Goal: Check status: Check status

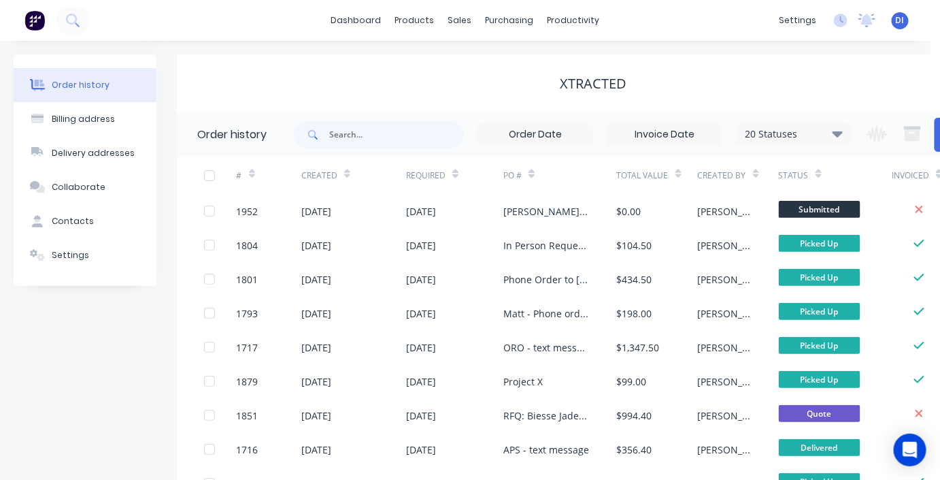
click at [748, 73] on div "Xtracted" at bounding box center [593, 83] width 833 height 24
click at [285, 52] on div "Order history Billing address Delivery addresses Collaborate Contacts Settings …" at bounding box center [465, 333] width 931 height 584
click at [39, 20] on img at bounding box center [34, 20] width 20 height 20
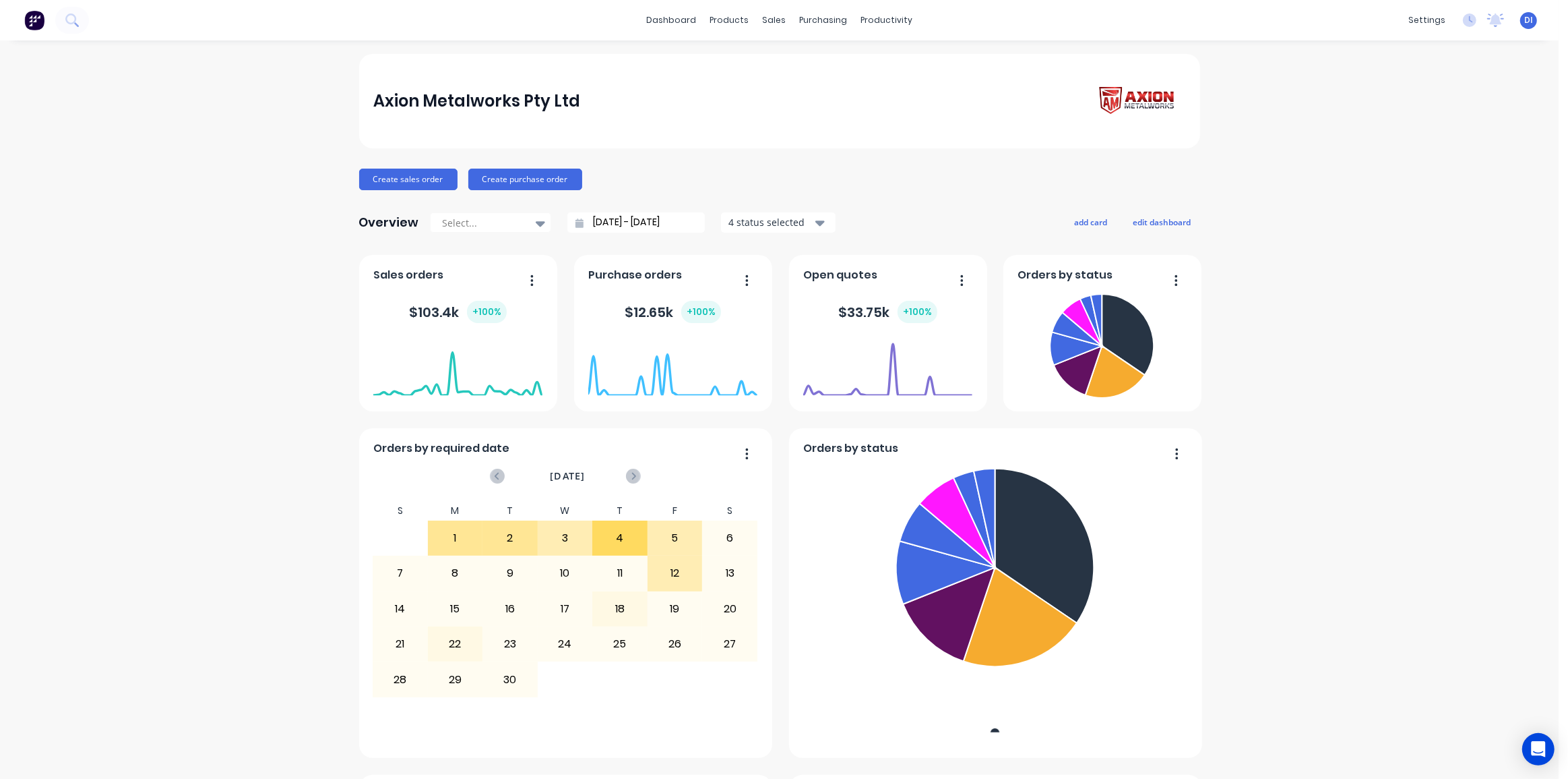
click at [931, 355] on div "Axion Metalworks Pty Ltd Create sales order Create purchase order Overview Sele…" at bounding box center [780, 752] width 1559 height 1397
click at [931, 191] on div "Axion Metalworks Pty Ltd Create sales order Create purchase order Overview Sele…" at bounding box center [780, 752] width 1559 height 1397
click at [931, 255] on div "Axion Metalworks Pty Ltd Create sales order Create purchase order Overview Sele…" at bounding box center [780, 752] width 1559 height 1397
drag, startPoint x: 235, startPoint y: 382, endPoint x: 327, endPoint y: 316, distance: 113.2
click at [235, 381] on div "Axion Metalworks Pty Ltd Create sales order Create purchase order Overview Sele…" at bounding box center [780, 752] width 1559 height 1397
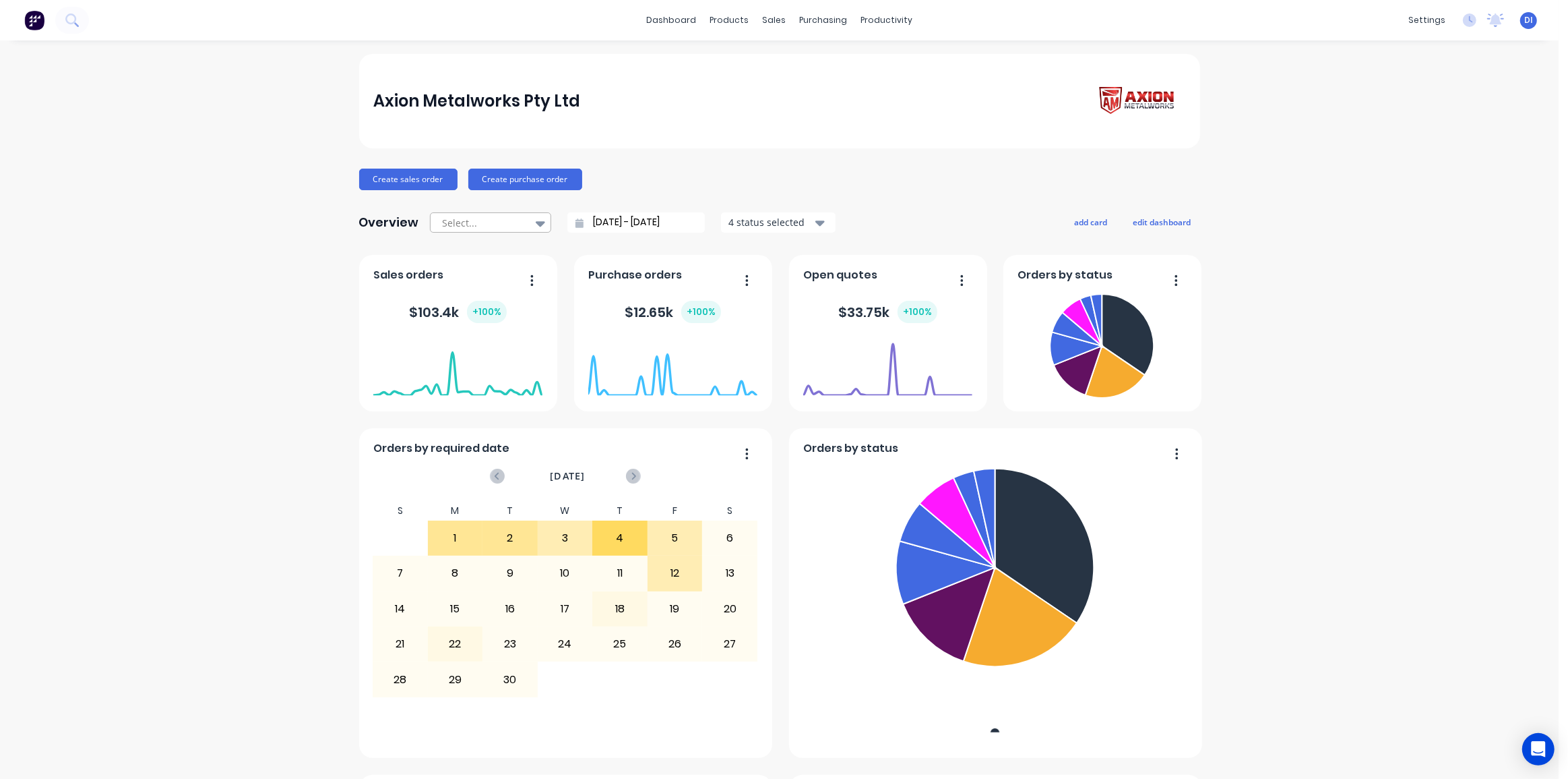
click at [536, 221] on icon at bounding box center [541, 223] width 10 height 5
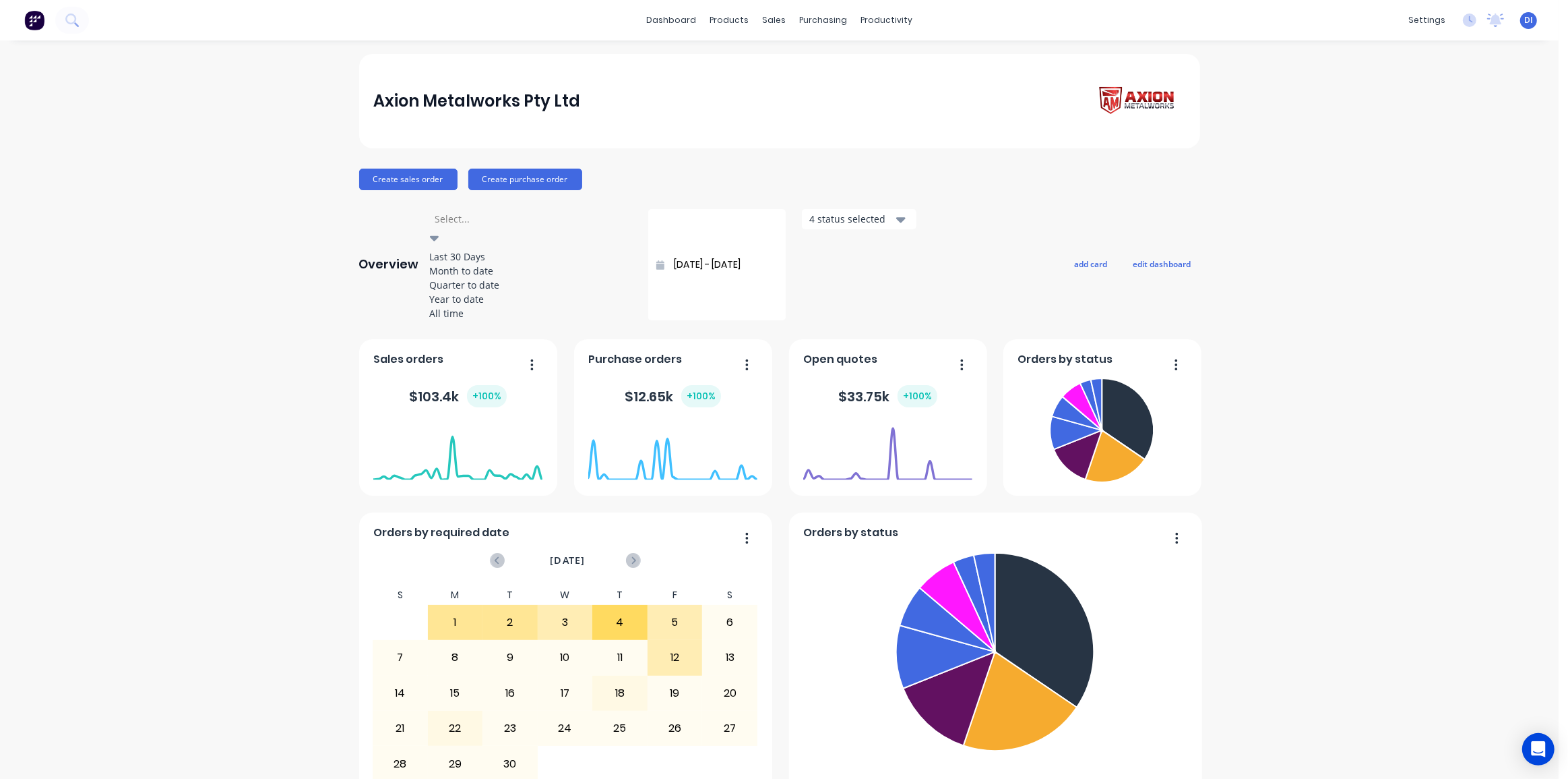
click at [520, 250] on div "Last 30 Days" at bounding box center [531, 257] width 202 height 14
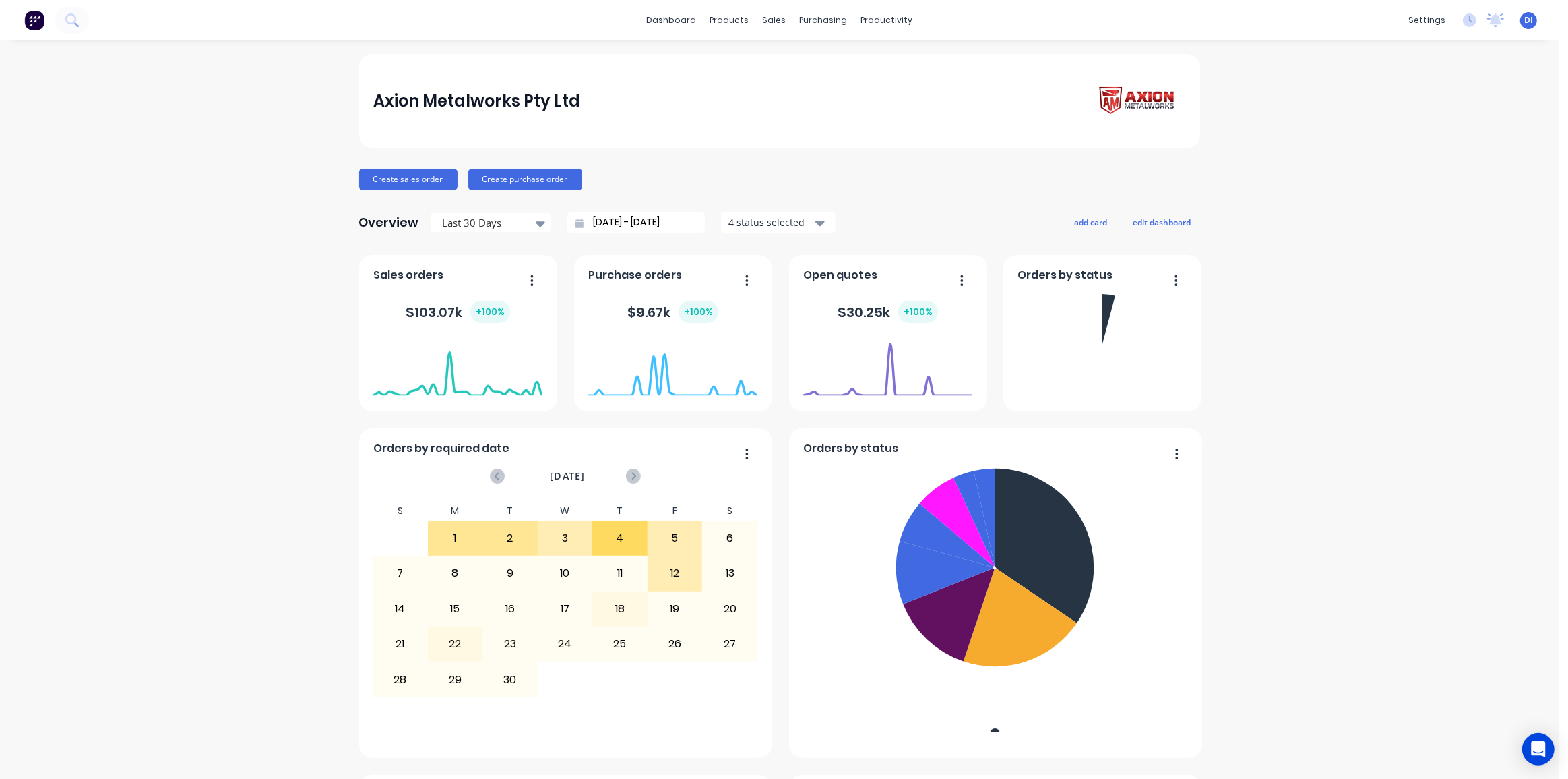
click at [536, 223] on icon at bounding box center [541, 223] width 10 height 5
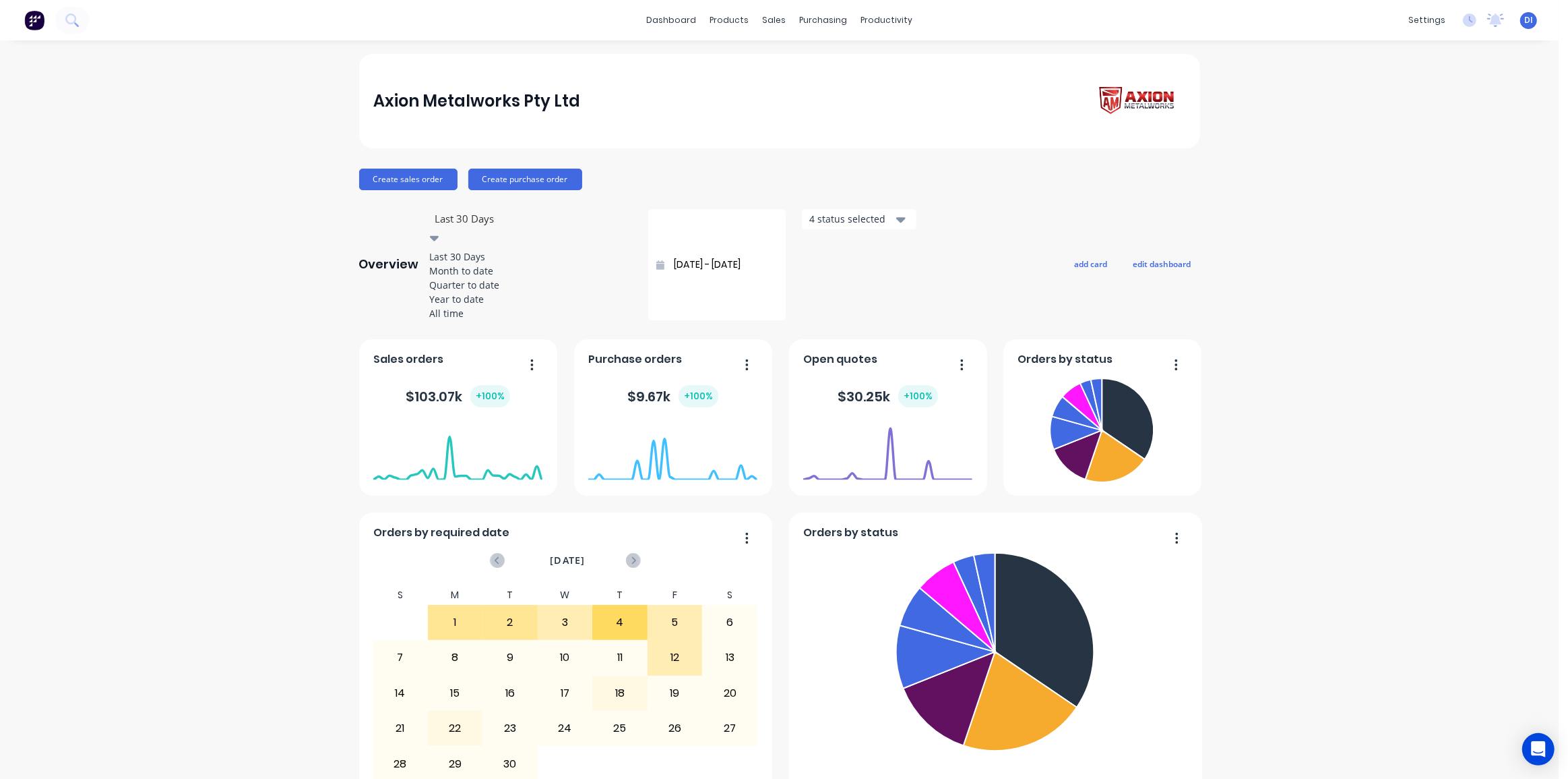
click at [489, 278] on div "Month to date" at bounding box center [531, 271] width 202 height 14
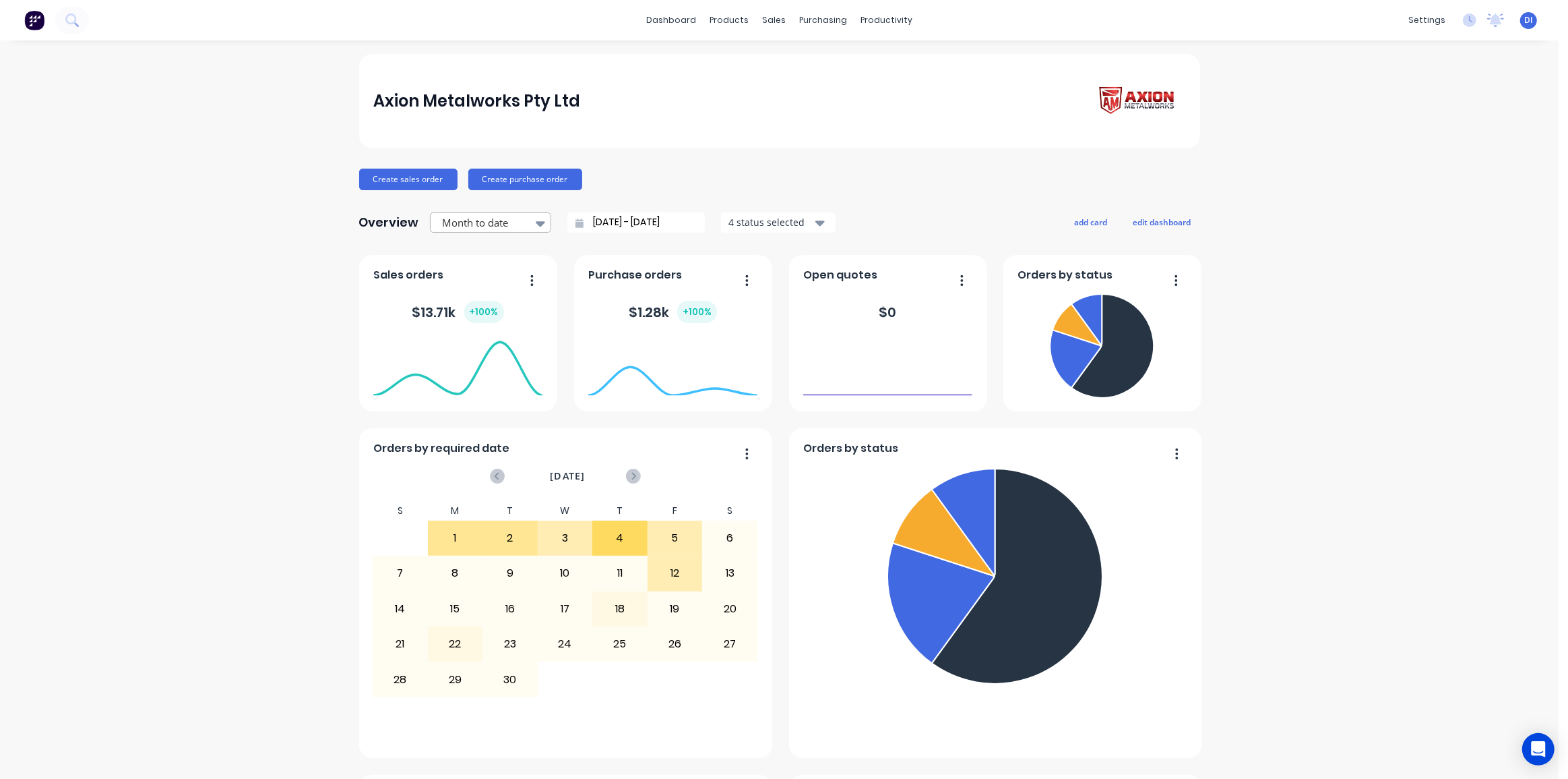
click at [530, 221] on div at bounding box center [540, 223] width 20 height 23
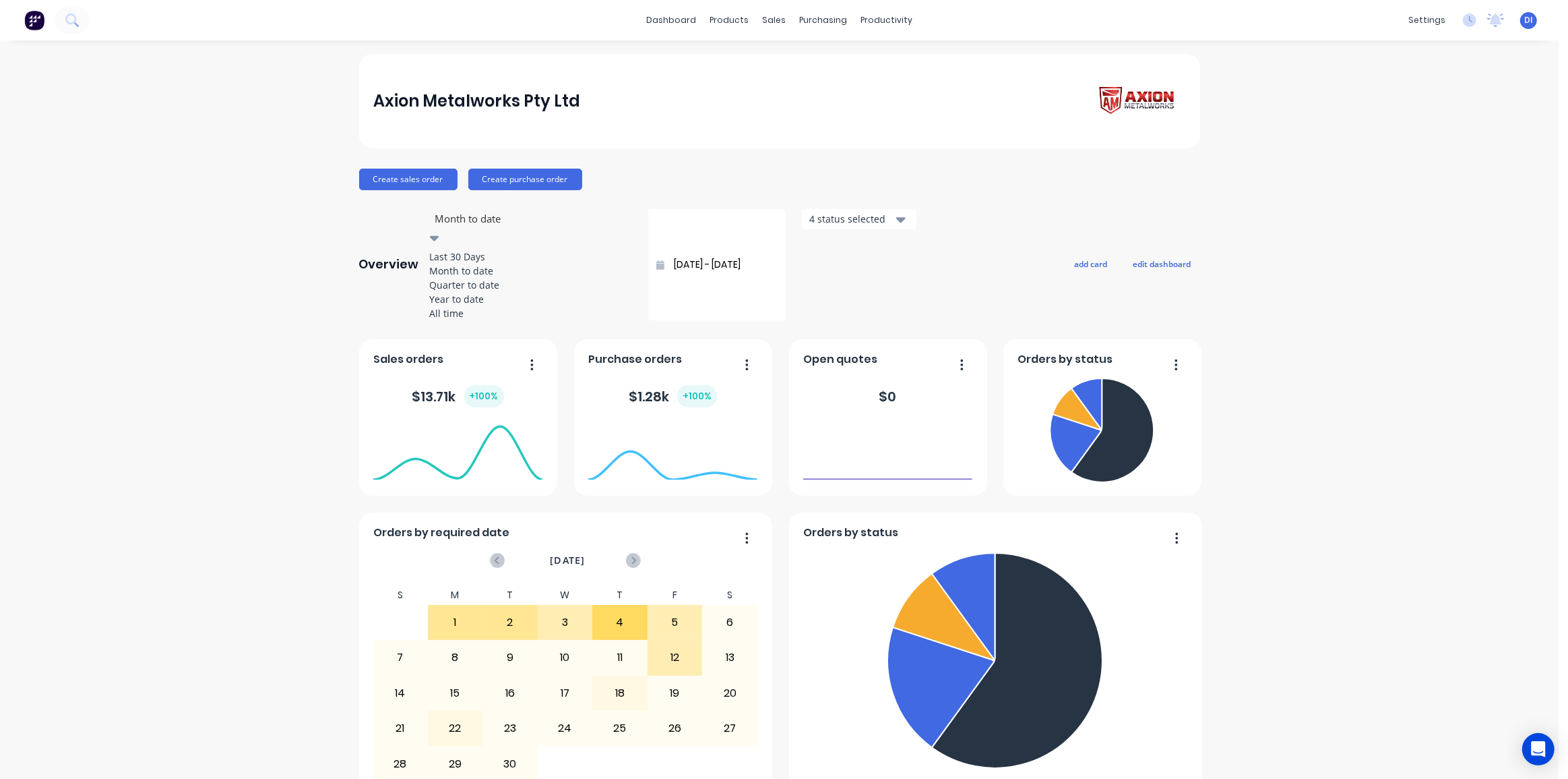
click at [461, 306] on div "Year to date" at bounding box center [531, 299] width 202 height 14
type input "[DATE] - [DATE]"
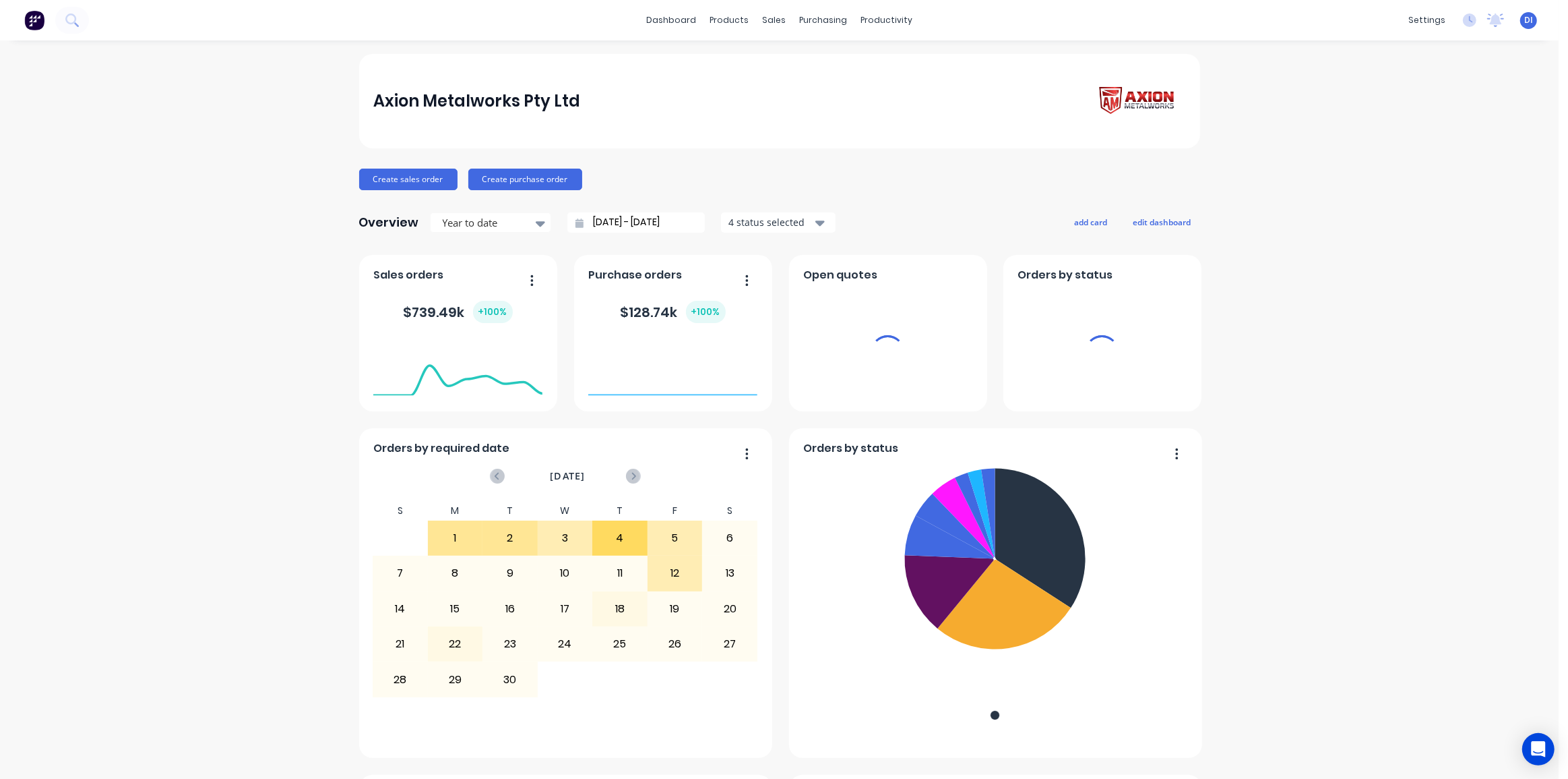
click at [235, 313] on div "Axion Metalworks Pty Ltd Create sales order Create purchase order Overview Year…" at bounding box center [780, 752] width 1559 height 1397
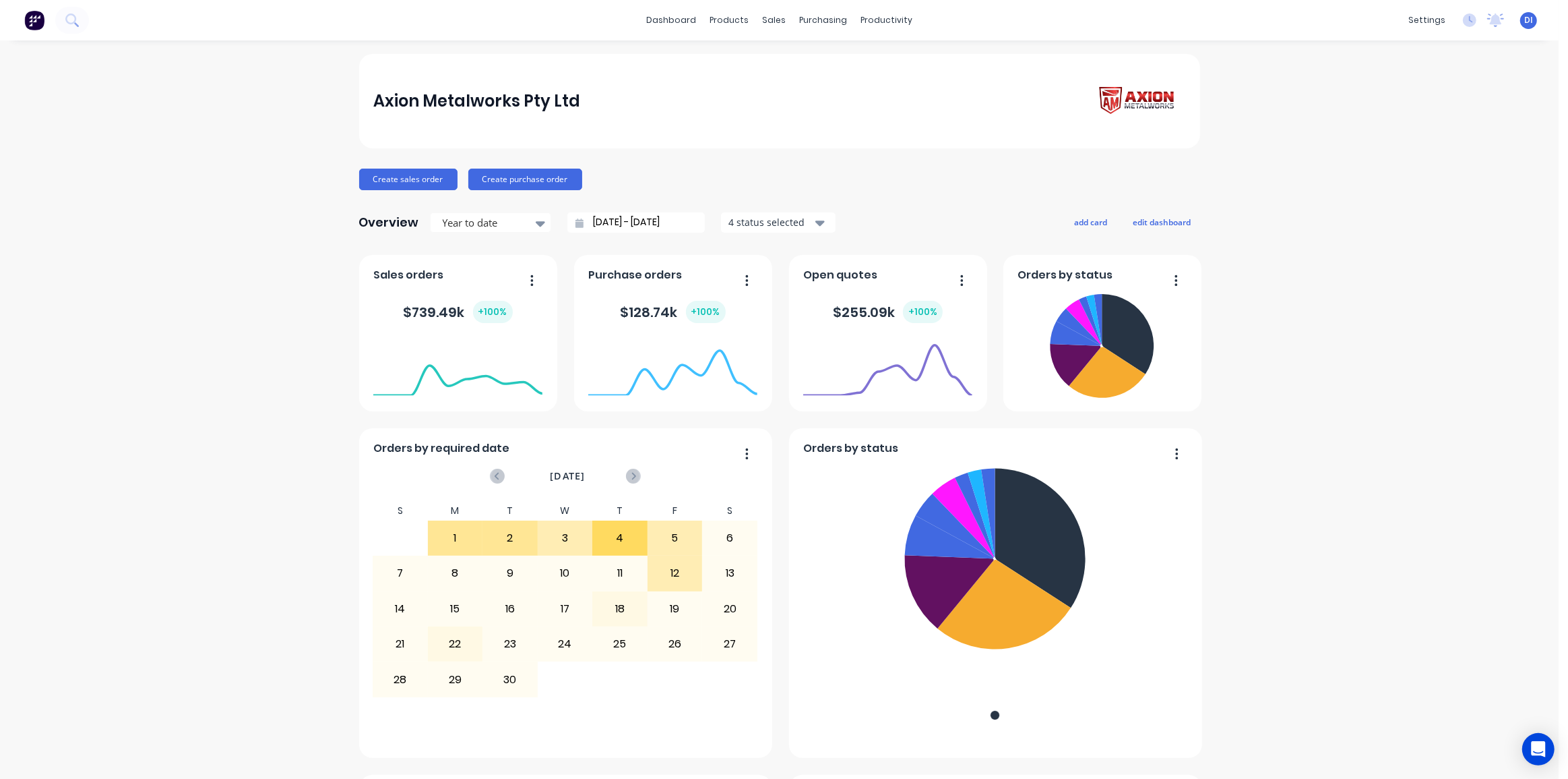
click at [931, 345] on div "Axion Metalworks Pty Ltd Create sales order Create purchase order Overview Year…" at bounding box center [780, 752] width 1559 height 1397
click at [931, 150] on div "Axion Metalworks Pty Ltd Create sales order Create purchase order Overview Year…" at bounding box center [780, 752] width 1559 height 1397
click at [931, 132] on div "Axion Metalworks Pty Ltd Create sales order Create purchase order Overview Year…" at bounding box center [780, 752] width 1559 height 1397
click at [34, 20] on img at bounding box center [34, 20] width 20 height 20
click at [68, 18] on icon at bounding box center [71, 20] width 13 height 13
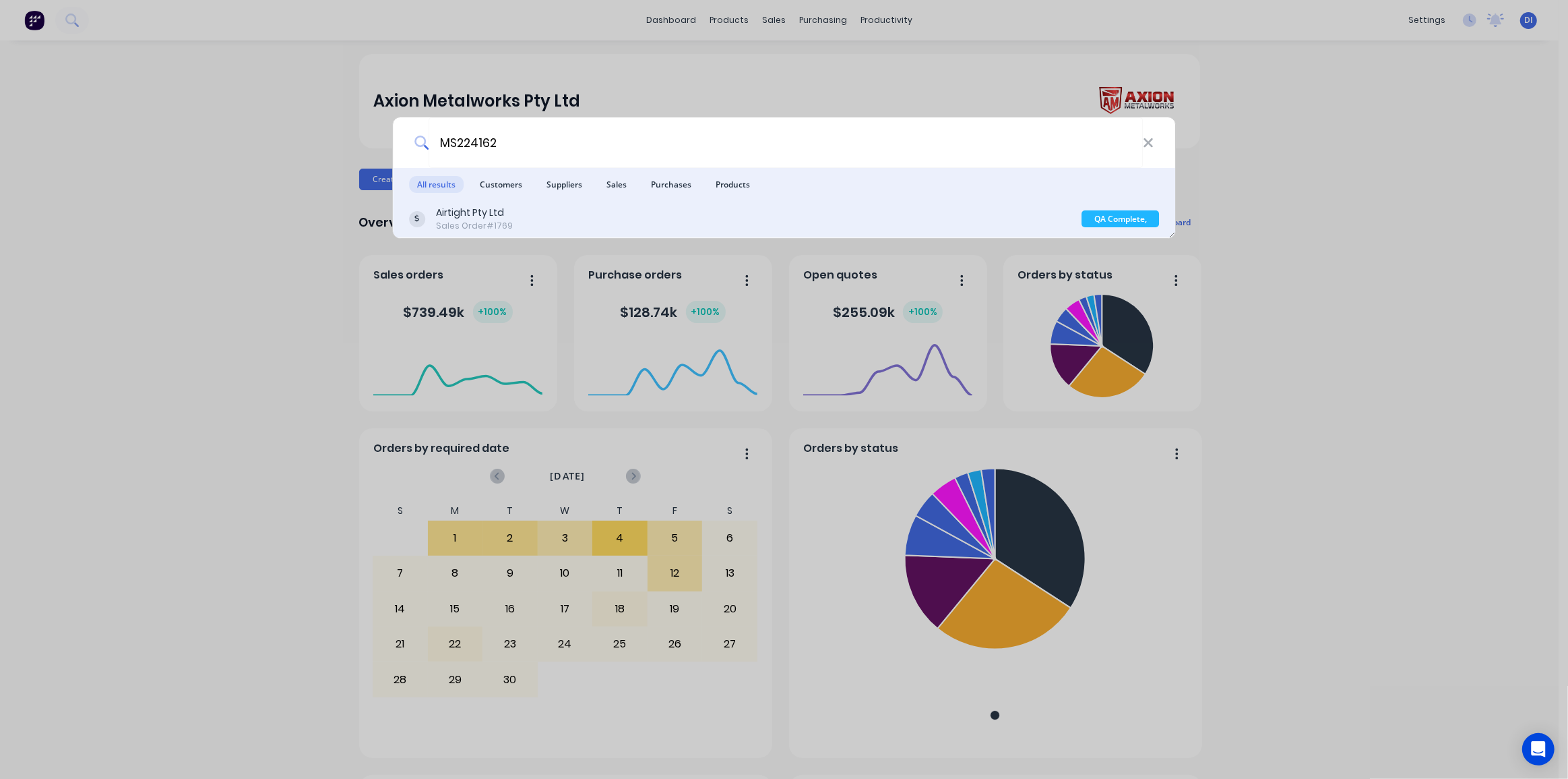
type input "MS224162"
click at [657, 217] on div "Airtight Pty Ltd Sales Order #1769" at bounding box center [746, 219] width 674 height 27
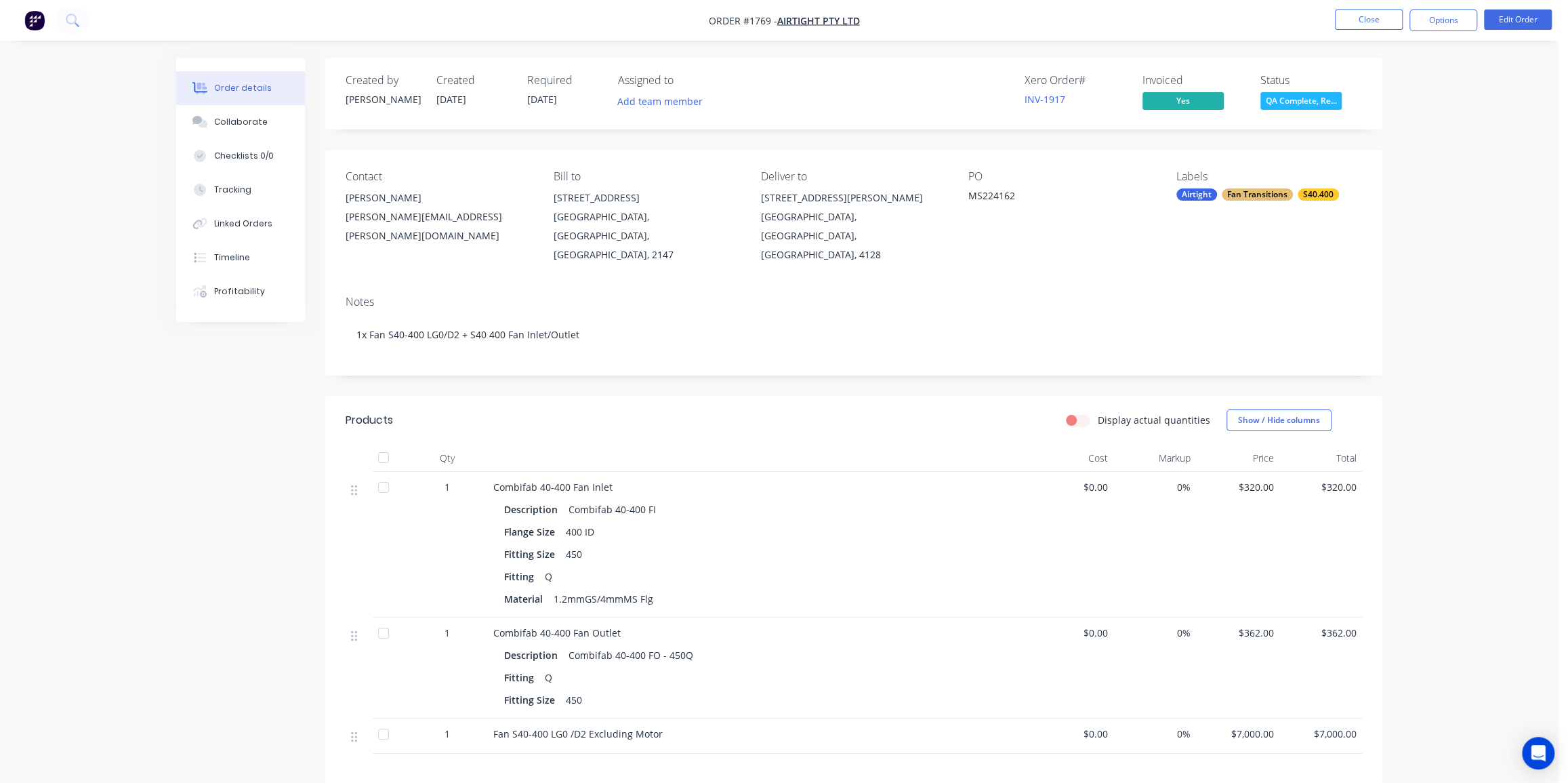
click at [936, 107] on span "QA Complete, Re..." at bounding box center [1302, 101] width 82 height 17
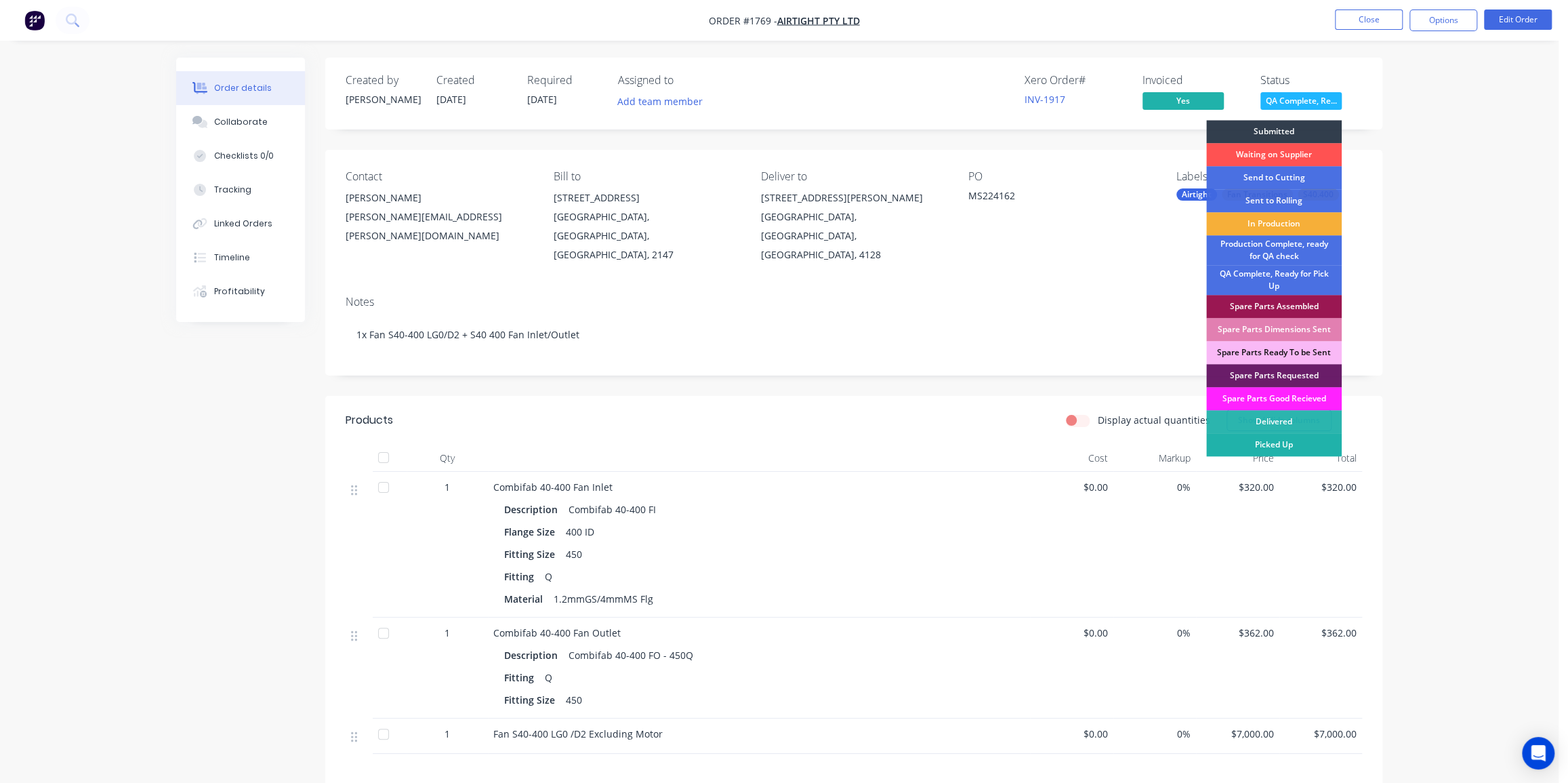
click at [936, 441] on div "Picked Up" at bounding box center [1274, 444] width 135 height 23
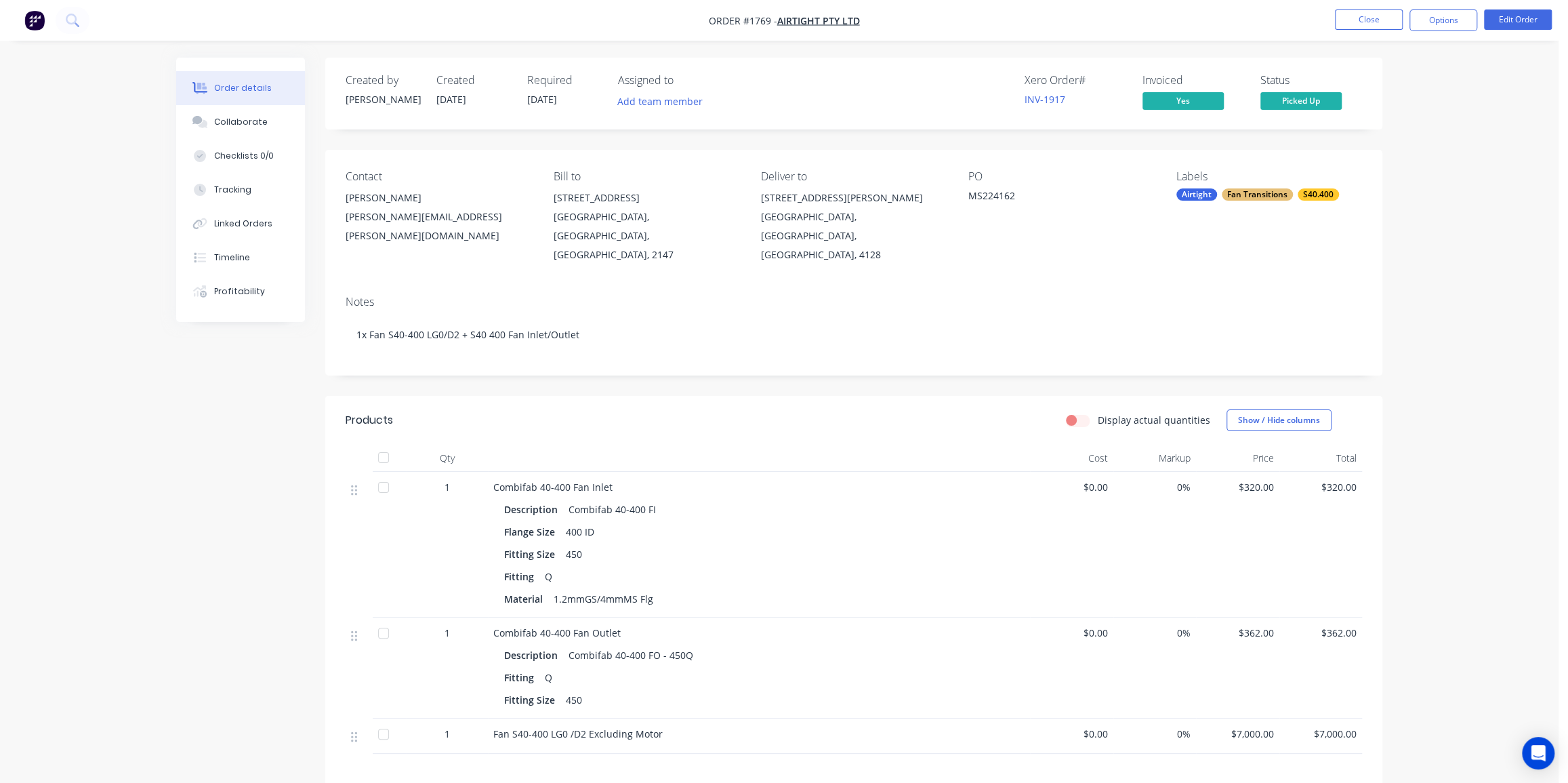
click at [936, 298] on div "Order details Collaborate Checklists 0/0 Tracking Linked Orders Timeline Profit…" at bounding box center [779, 497] width 1559 height 995
click at [936, 160] on div "Order details Collaborate Checklists 0/0 Tracking Linked Orders Timeline Profit…" at bounding box center [779, 497] width 1559 height 995
drag, startPoint x: 1367, startPoint y: 17, endPoint x: 1387, endPoint y: 165, distance: 149.3
click at [936, 165] on div "Order #1769 - Airtight Pty Ltd Close Options Edit Order Order details Collabora…" at bounding box center [779, 497] width 1559 height 995
click at [936, 29] on button "Close" at bounding box center [1369, 20] width 68 height 20
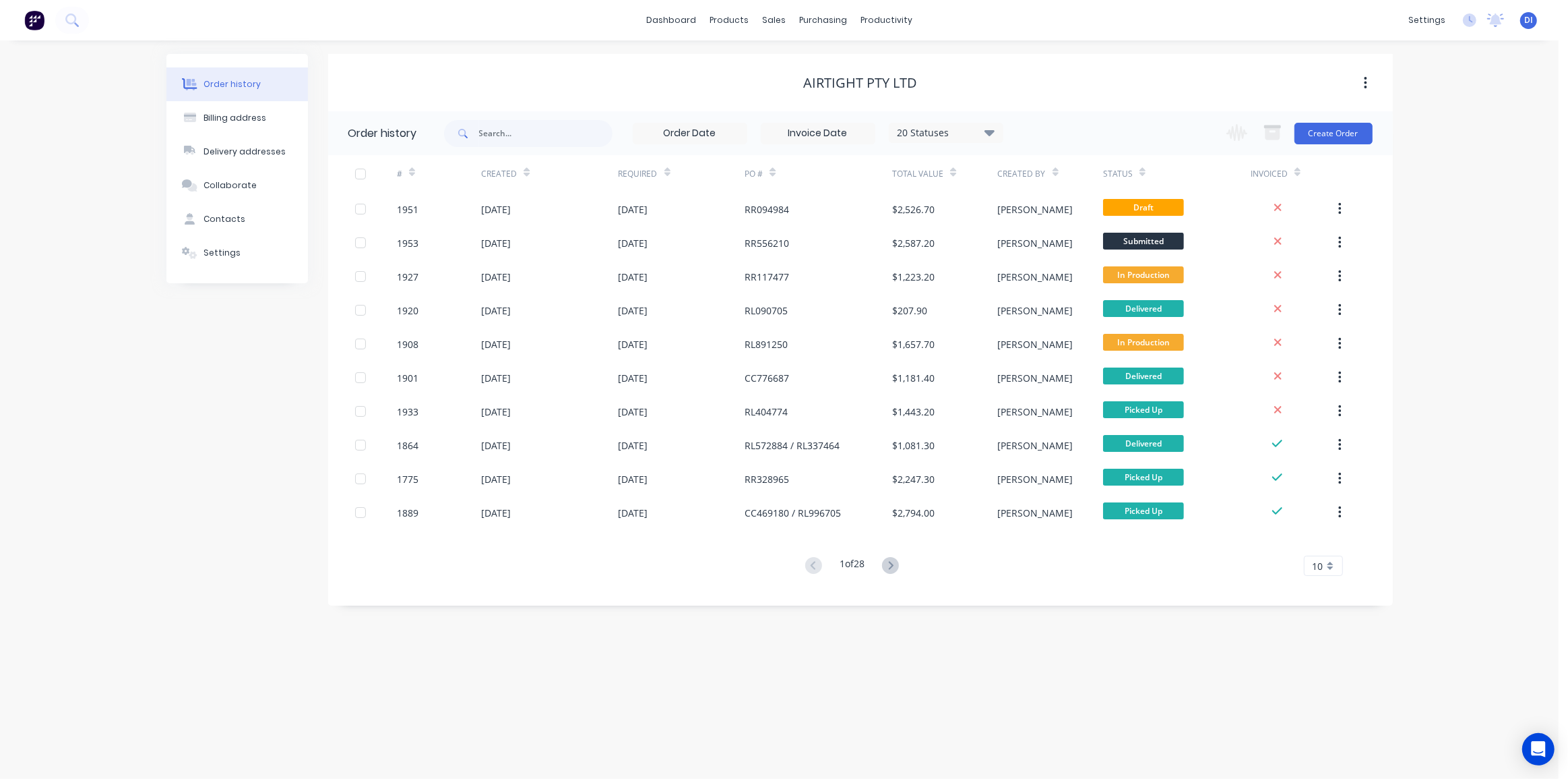
drag, startPoint x: 1521, startPoint y: 238, endPoint x: 1507, endPoint y: 219, distance: 23.6
click at [931, 238] on div "Order history Billing address Delivery addresses Collaborate Contacts Settings …" at bounding box center [780, 409] width 1559 height 738
click at [36, 20] on img at bounding box center [34, 20] width 20 height 20
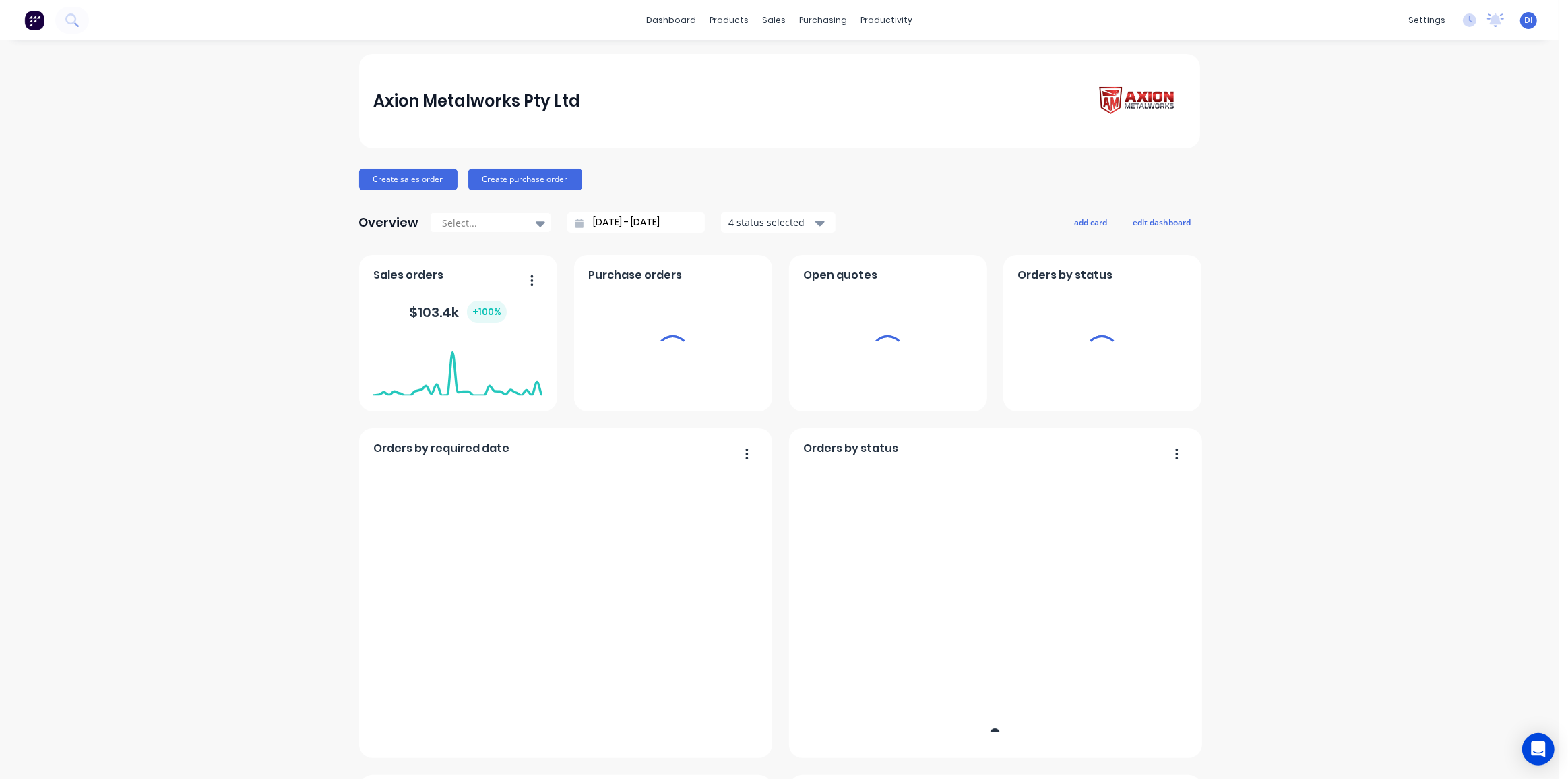
click at [931, 208] on div "Axion Metalworks Pty Ltd Create sales order Create purchase order Overview Sele…" at bounding box center [780, 752] width 1559 height 1397
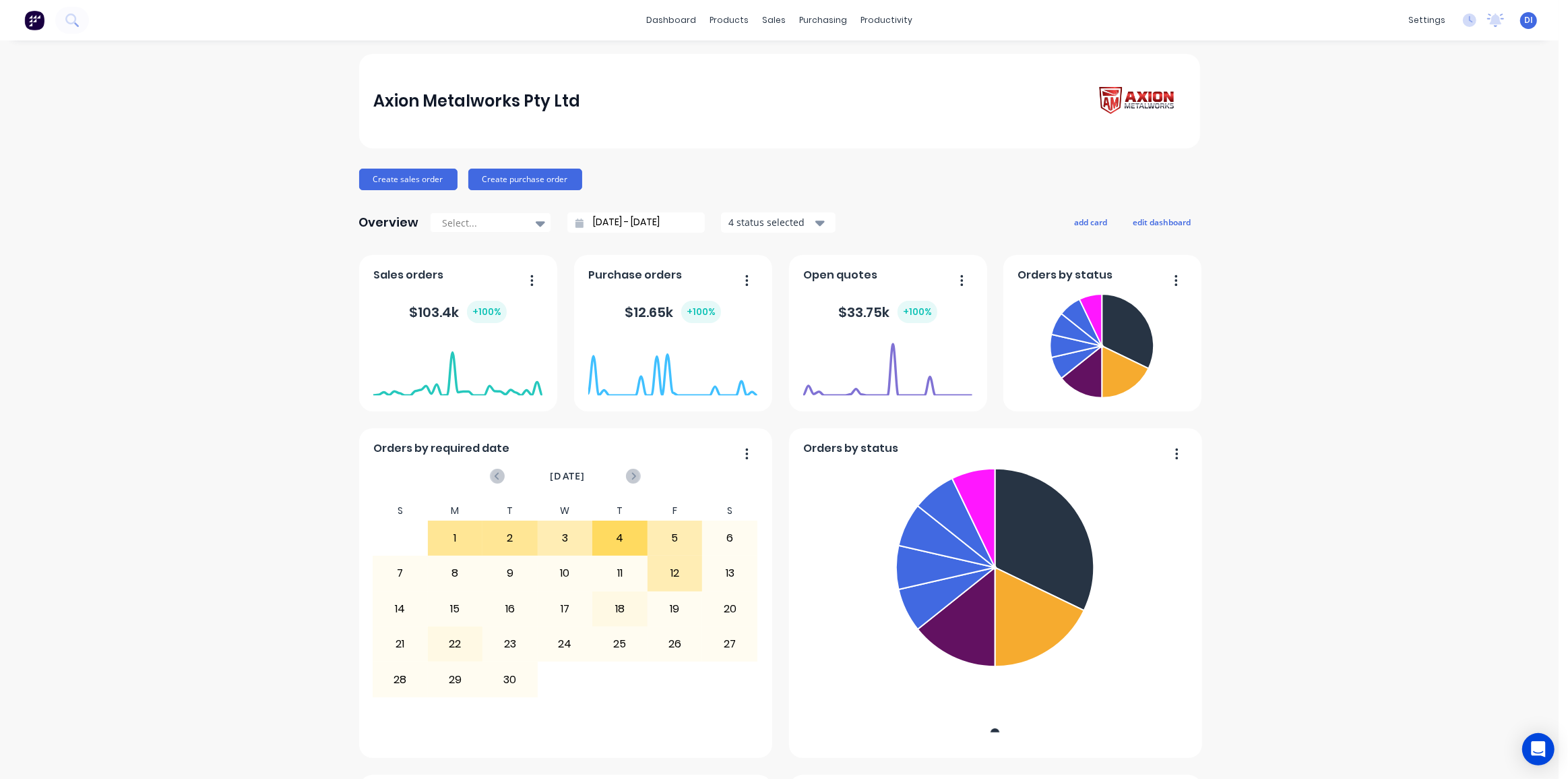
drag, startPoint x: 1329, startPoint y: 194, endPoint x: 1438, endPoint y: 203, distance: 109.4
click at [931, 189] on div "Axion Metalworks Pty Ltd Create sales order Create purchase order Overview Sele…" at bounding box center [780, 752] width 1559 height 1397
